Goal: Transaction & Acquisition: Purchase product/service

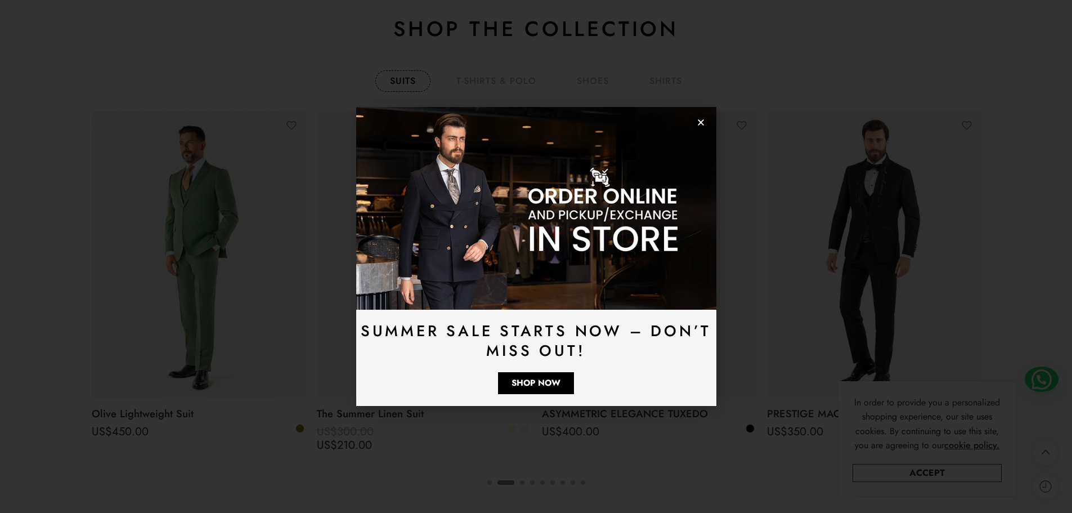
scroll to position [2136, 0]
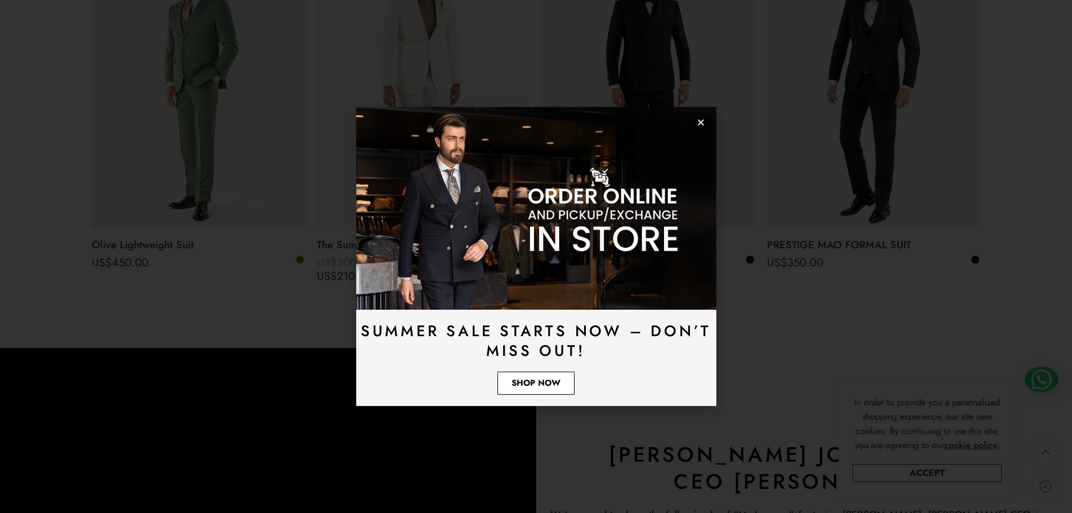
click at [537, 386] on span "Shop Now" at bounding box center [535, 383] width 49 height 8
click at [541, 387] on span "Shop Now" at bounding box center [535, 383] width 49 height 8
click at [700, 122] on use "Close" at bounding box center [701, 122] width 6 height 6
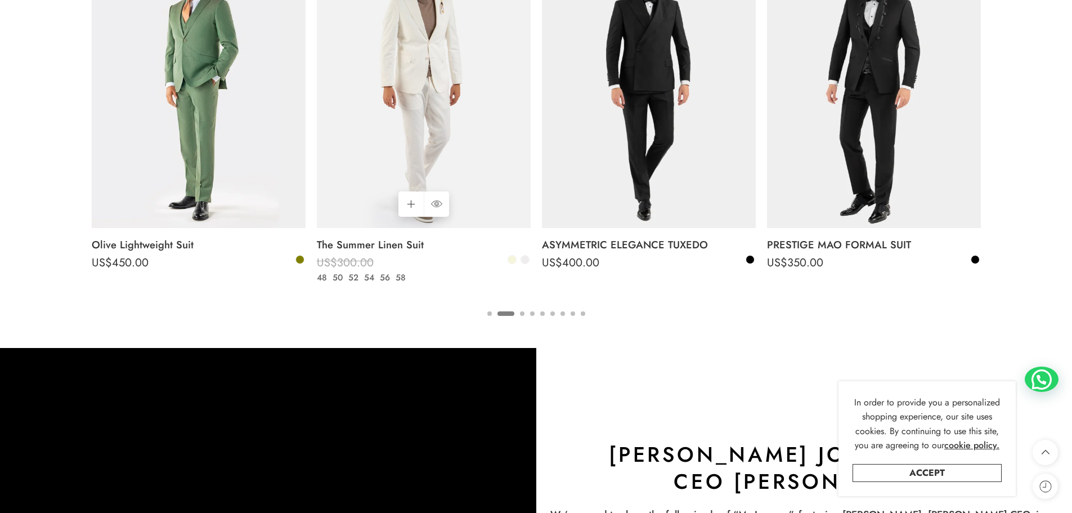
drag, startPoint x: 347, startPoint y: 257, endPoint x: 355, endPoint y: 232, distance: 26.0
click at [348, 254] on bdi "US$ 300.00" at bounding box center [345, 262] width 57 height 16
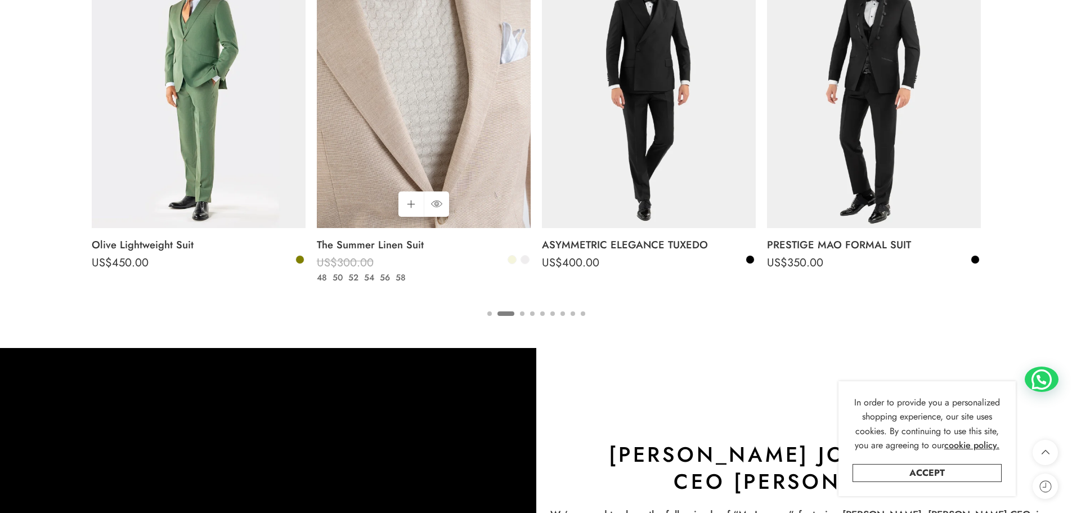
click at [362, 212] on img at bounding box center [424, 85] width 214 height 285
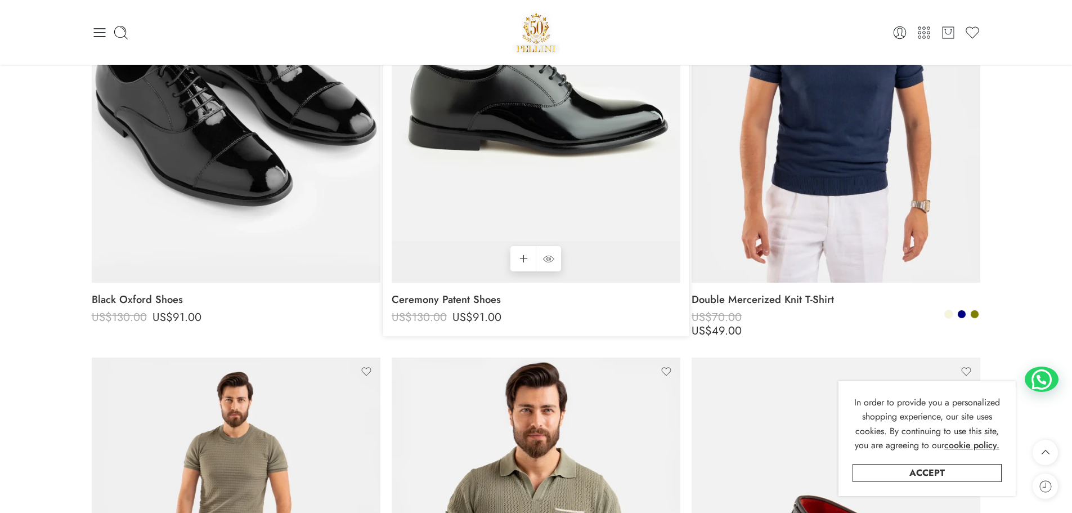
scroll to position [281, 0]
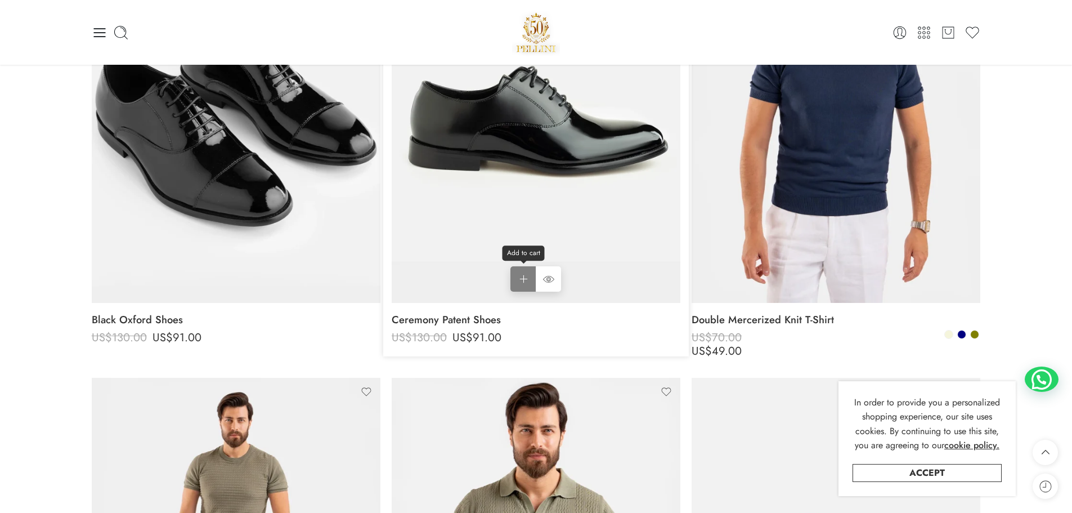
click at [522, 283] on link "Add to cart Add to cart" at bounding box center [522, 278] width 25 height 25
click at [524, 281] on link "Add to cart Add to cart" at bounding box center [522, 278] width 25 height 25
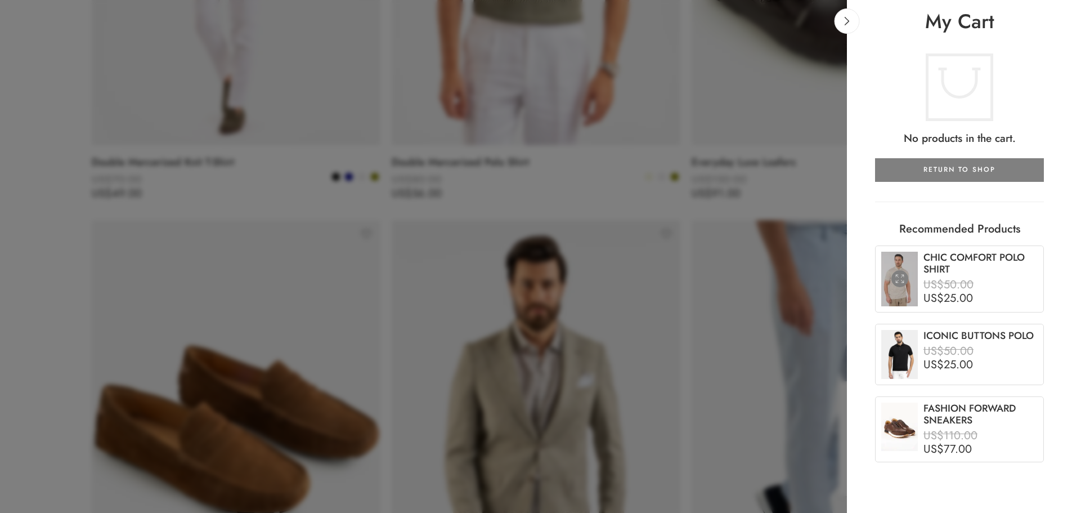
scroll to position [900, 0]
click at [952, 287] on bdi "US$ 50.00" at bounding box center [948, 284] width 50 height 16
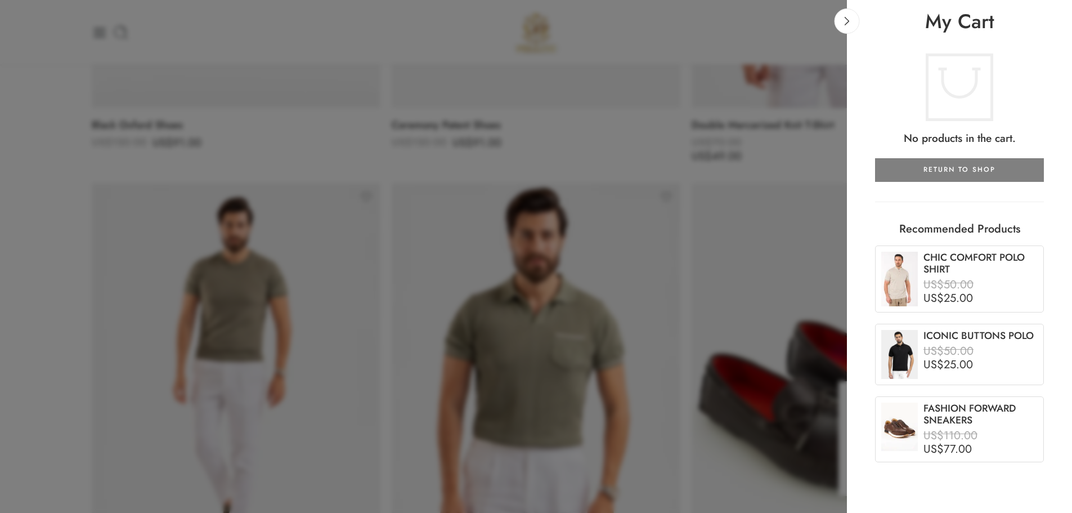
scroll to position [450, 0]
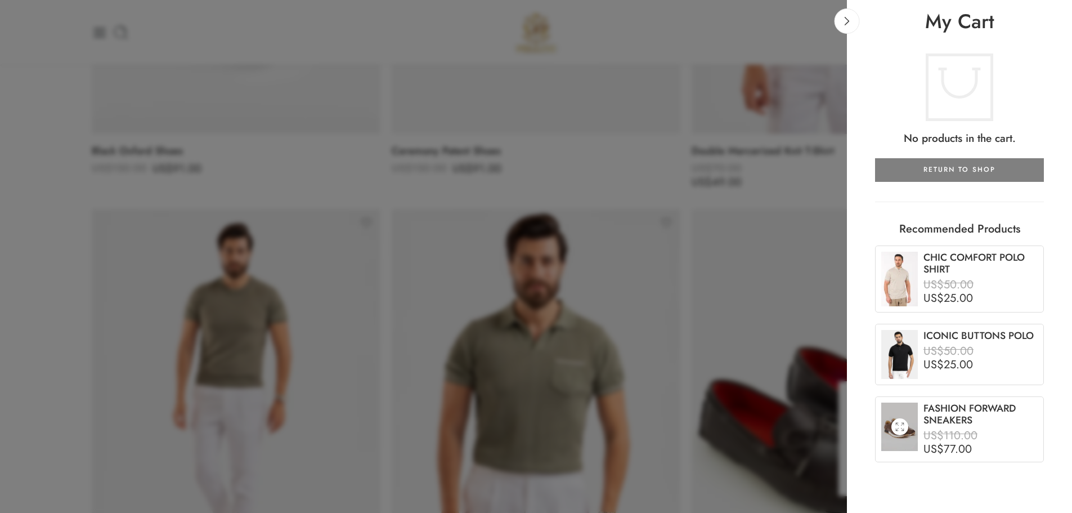
click at [963, 435] on bdi "US$ 110.00" at bounding box center [950, 435] width 54 height 16
click at [906, 425] on link at bounding box center [899, 426] width 17 height 17
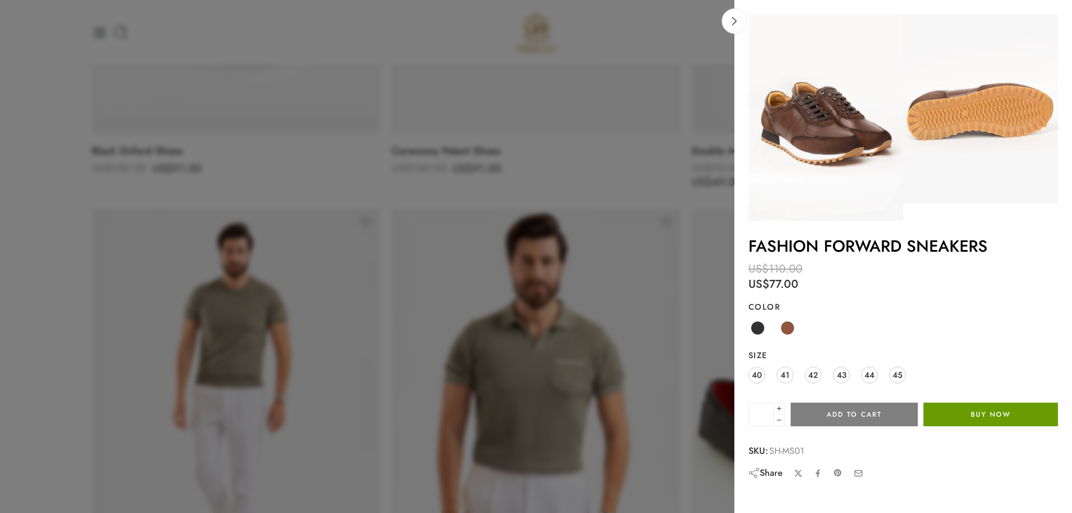
click at [989, 412] on button "Buy Now" at bounding box center [990, 414] width 134 height 24
click at [761, 374] on span "40" at bounding box center [757, 374] width 10 height 15
click at [1011, 415] on button "Buy Now" at bounding box center [990, 414] width 134 height 24
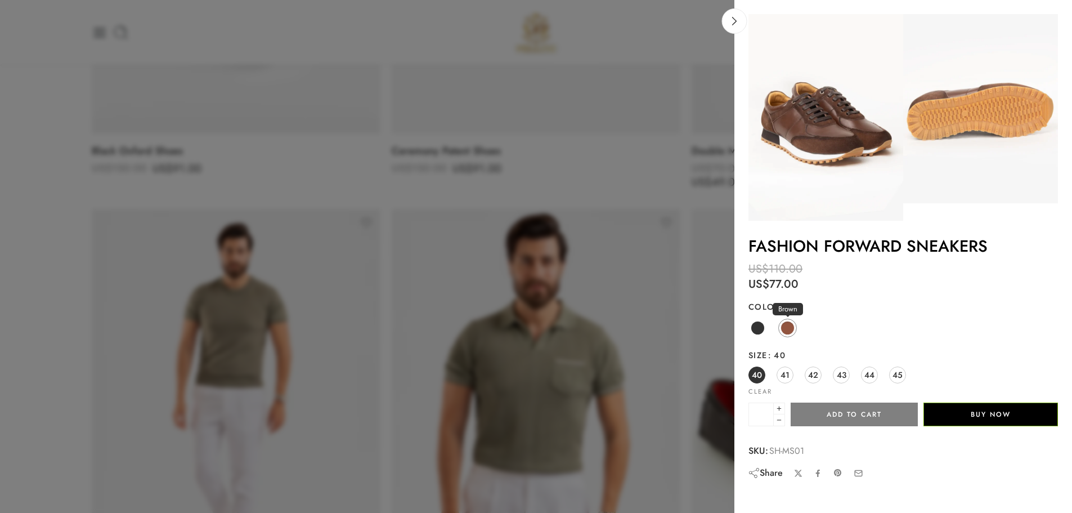
click at [794, 332] on link "Brown" at bounding box center [787, 327] width 19 height 19
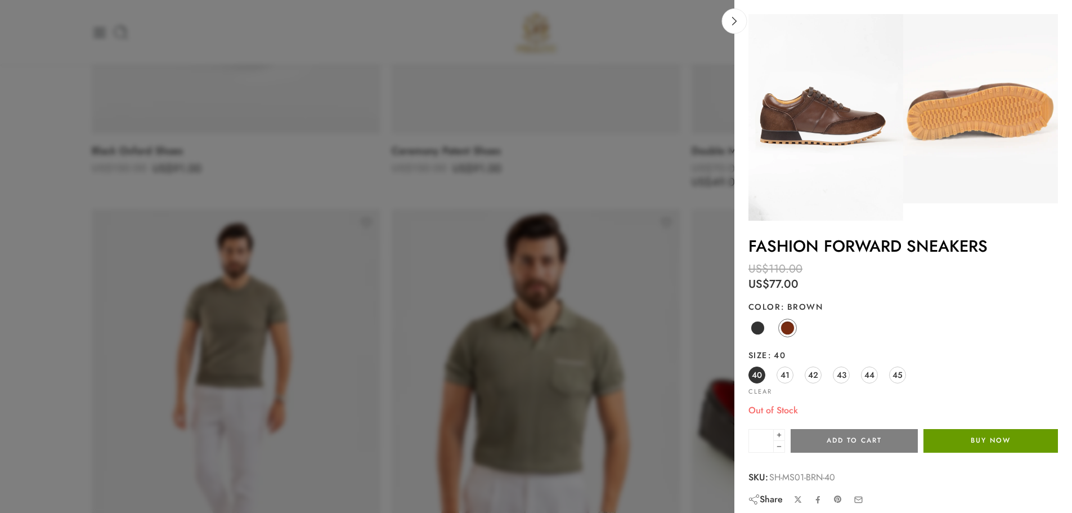
click at [965, 433] on button "Buy Now" at bounding box center [990, 441] width 134 height 24
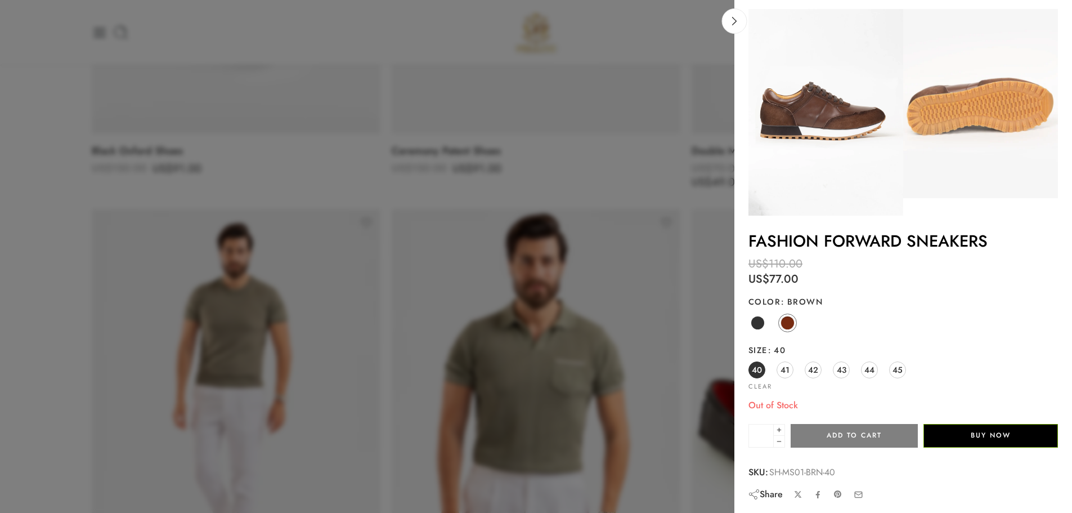
scroll to position [7, 0]
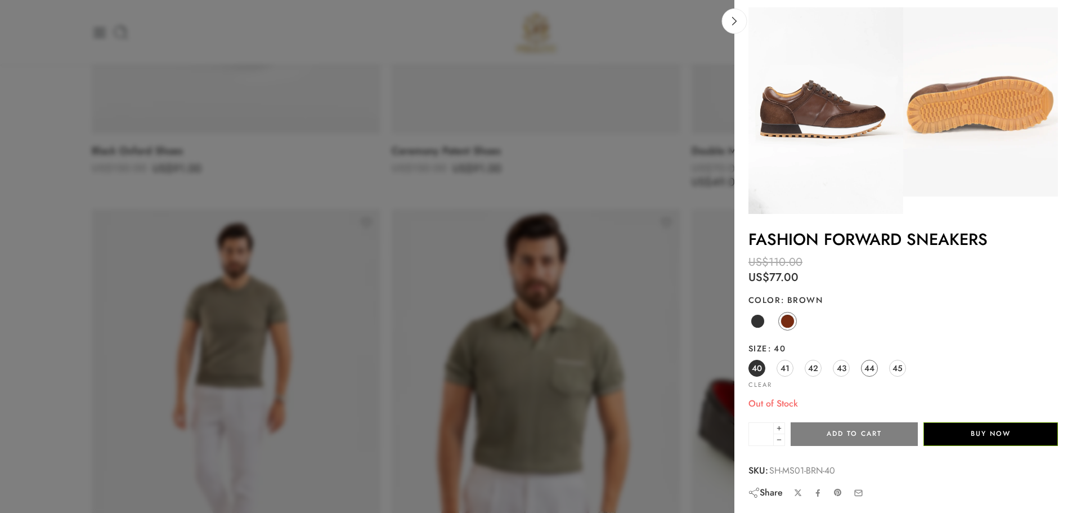
click at [861, 366] on link "44" at bounding box center [869, 367] width 17 height 17
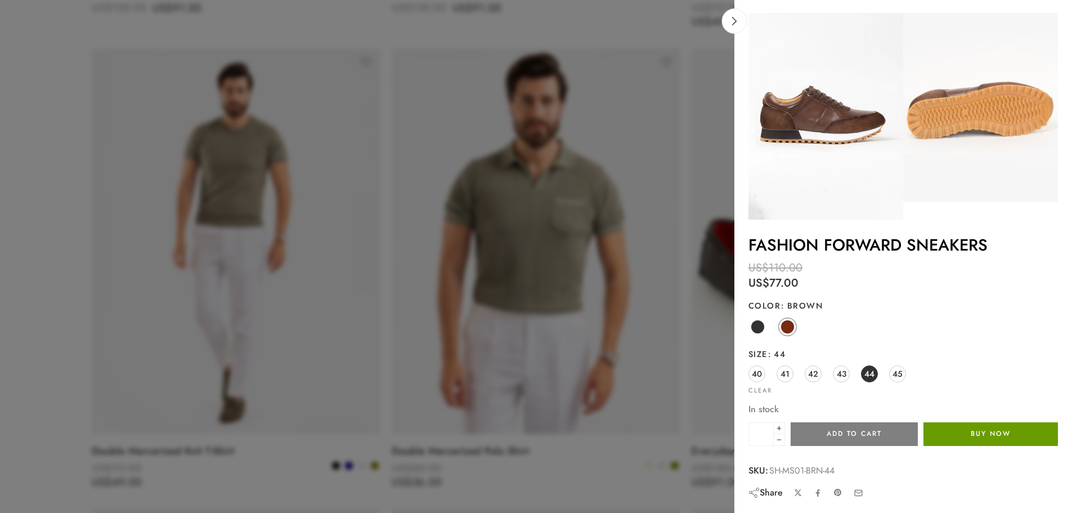
scroll to position [675, 0]
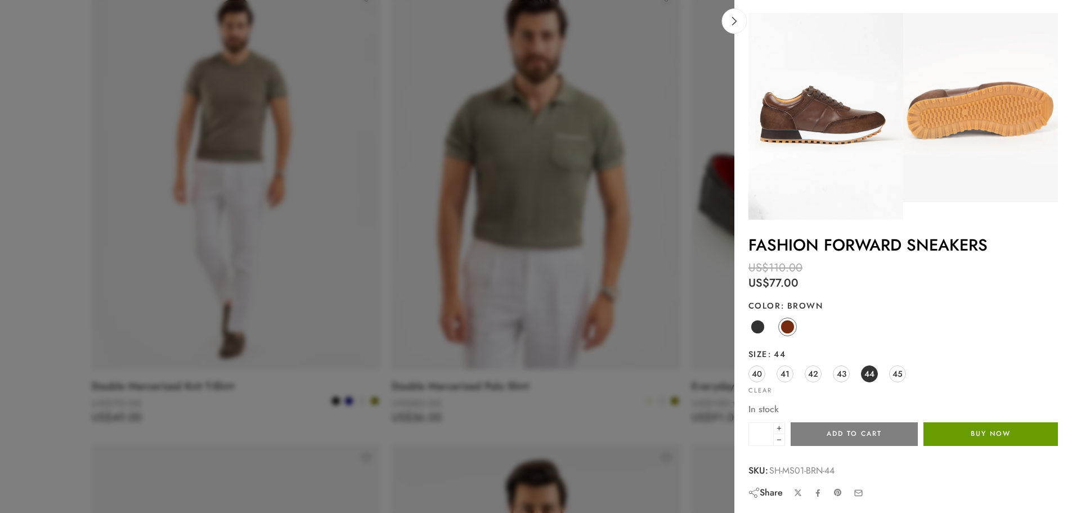
click at [985, 429] on button "Buy Now" at bounding box center [990, 434] width 134 height 24
